Goal: Navigation & Orientation: Find specific page/section

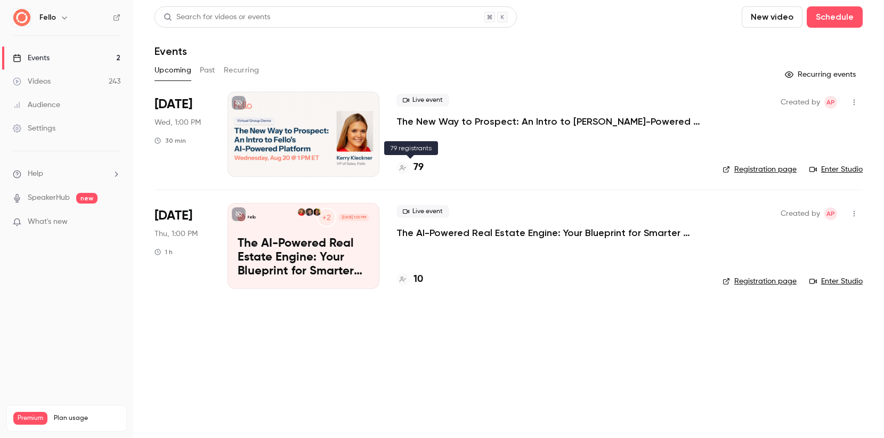
click at [418, 166] on h4 "79" at bounding box center [419, 167] width 10 height 14
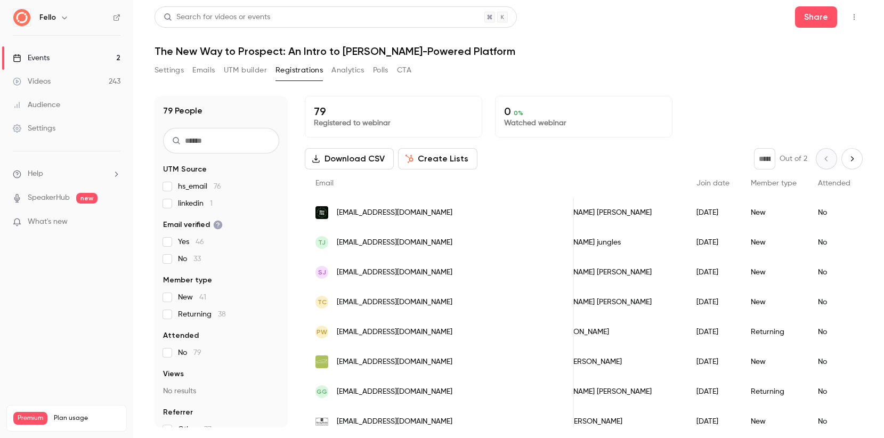
click at [164, 73] on button "Settings" at bounding box center [169, 70] width 29 height 17
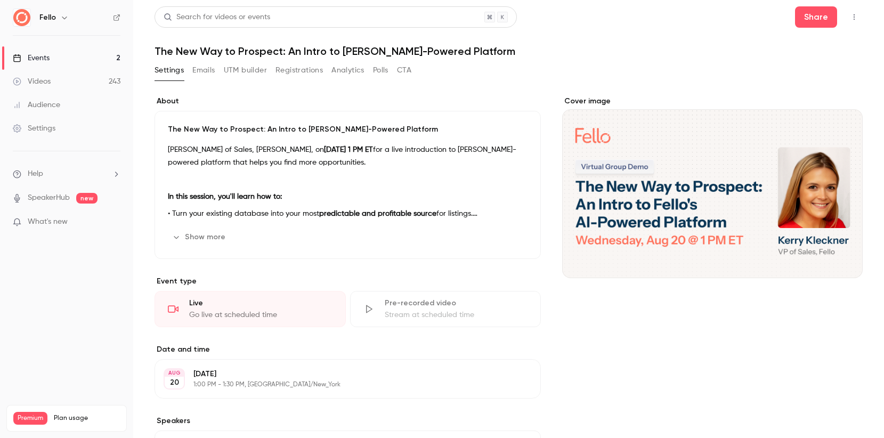
click at [855, 22] on button "button" at bounding box center [854, 17] width 17 height 17
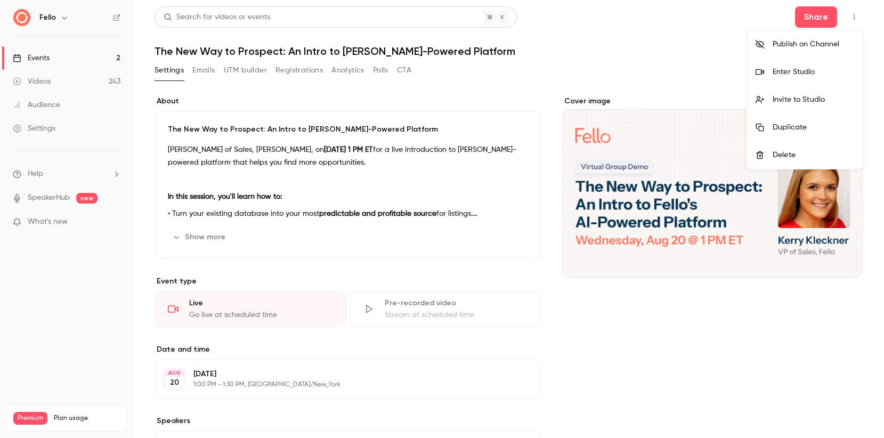
click at [819, 71] on div "Enter Studio" at bounding box center [813, 72] width 81 height 11
